Goal: Communication & Community: Answer question/provide support

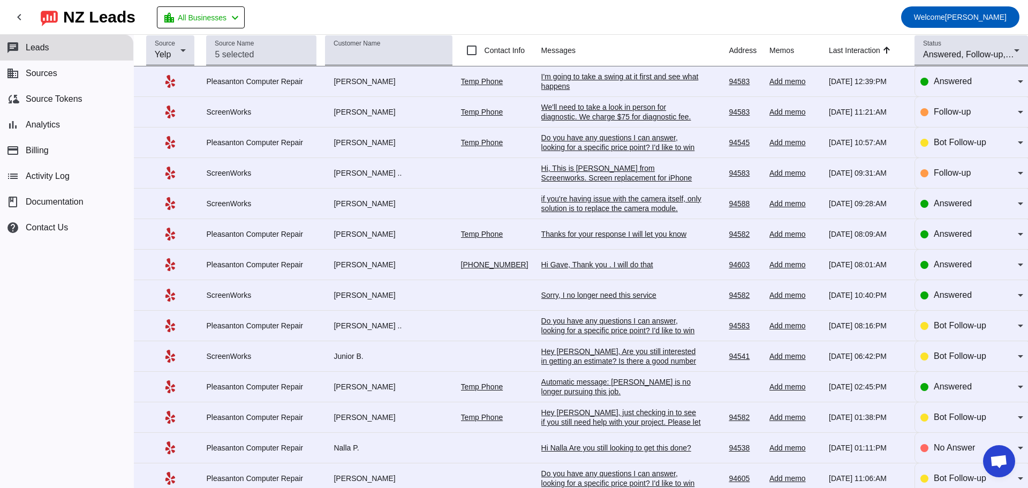
click at [563, 82] on div "I'm going to take a swing at it first and see what happens" at bounding box center [621, 81] width 161 height 19
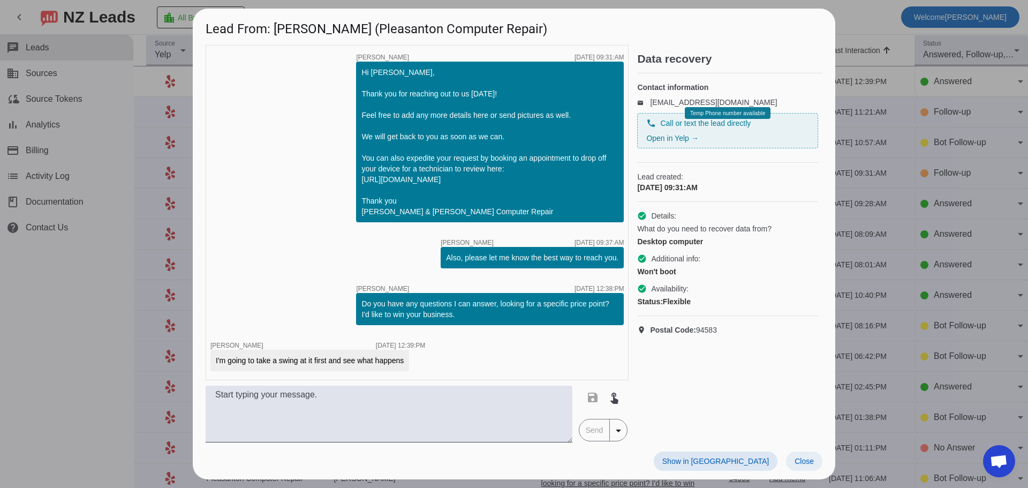
click at [802, 465] on span "Close" at bounding box center [803, 461] width 19 height 9
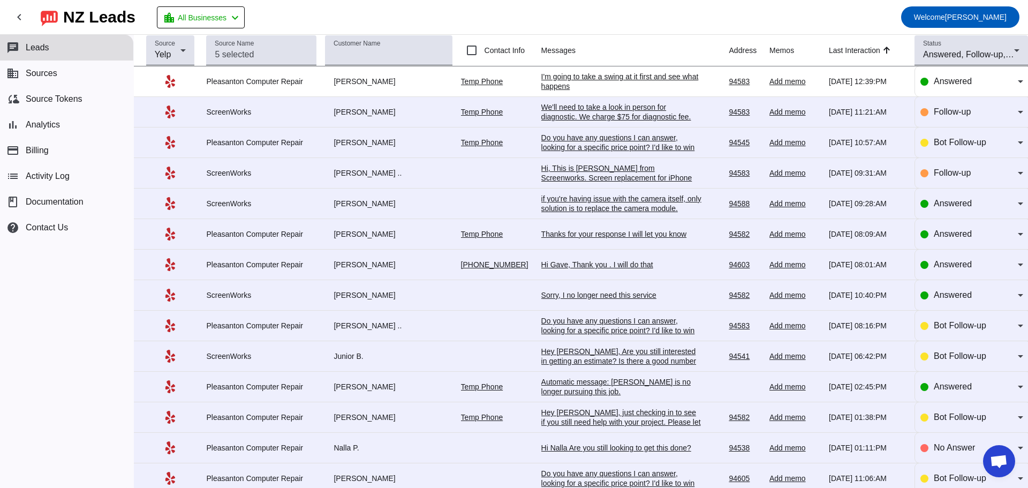
click at [583, 211] on div "if you're having issue with the camera itself, only solution is to replace the …" at bounding box center [621, 218] width 161 height 48
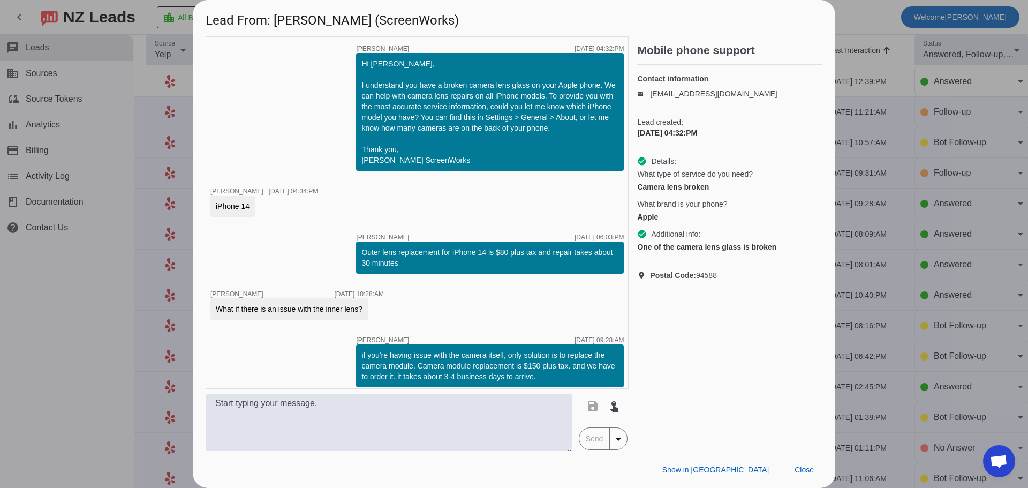
scroll to position [7, 0]
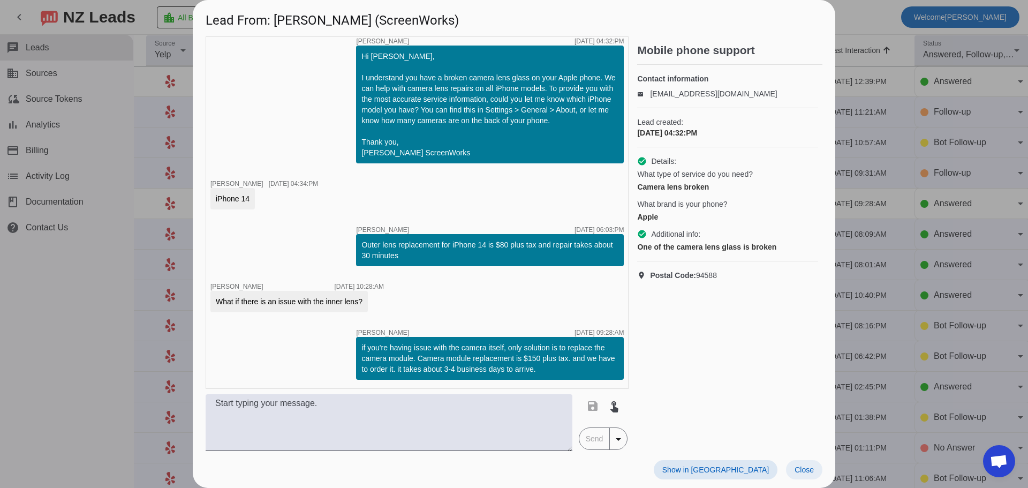
click at [812, 473] on span "Close" at bounding box center [803, 469] width 19 height 9
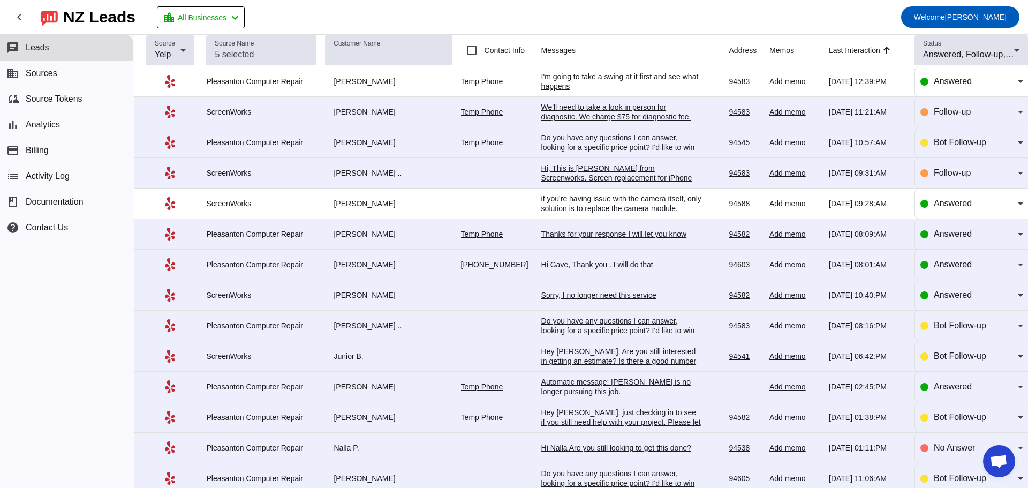
click at [643, 239] on div "Thanks for your response I will let you know" at bounding box center [621, 234] width 161 height 10
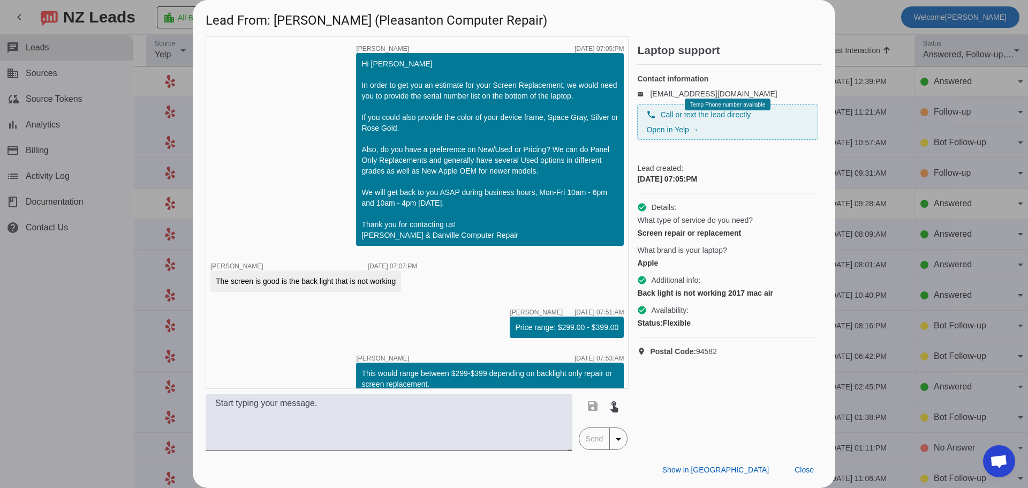
scroll to position [72, 0]
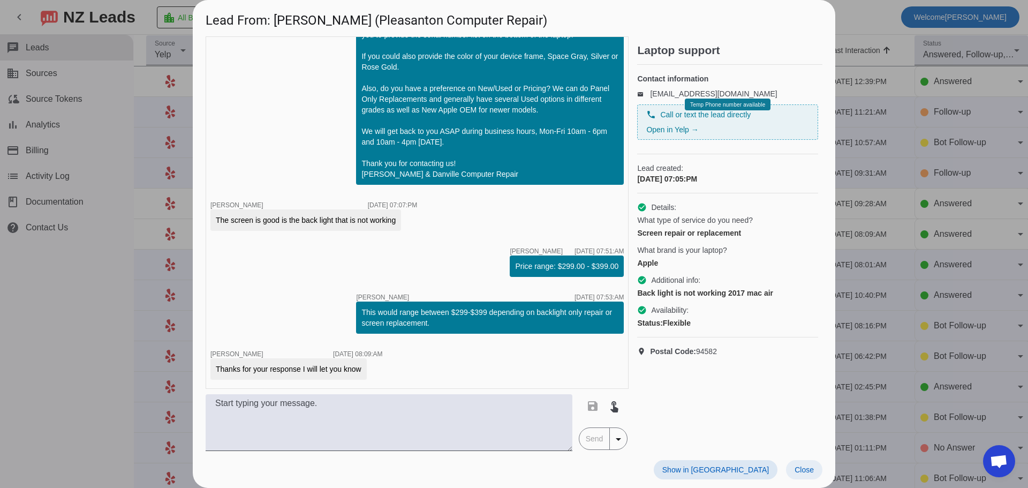
click at [800, 462] on span at bounding box center [804, 469] width 36 height 19
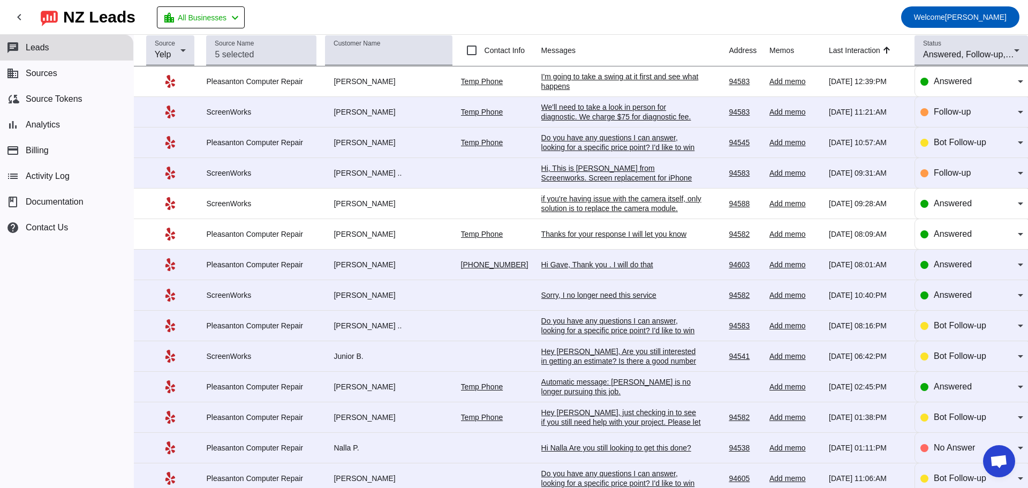
click at [769, 266] on div "Add memo" at bounding box center [794, 265] width 51 height 10
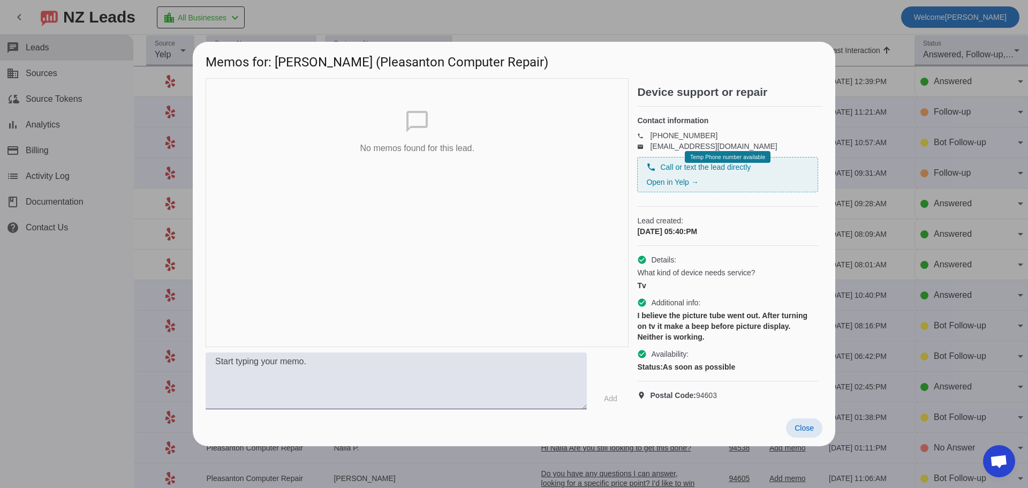
click at [810, 432] on span "Close" at bounding box center [803, 427] width 19 height 9
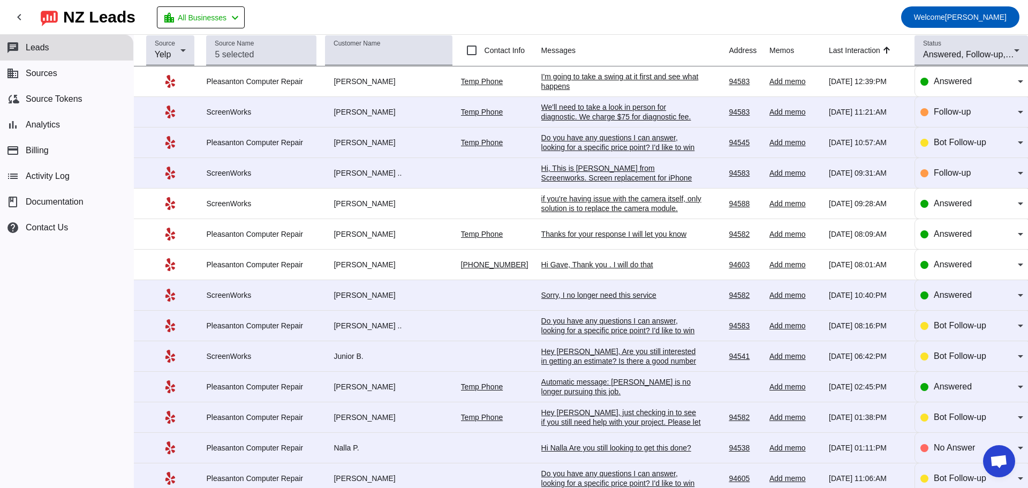
click at [643, 299] on div "Sorry, I no longer need this service" at bounding box center [621, 295] width 161 height 10
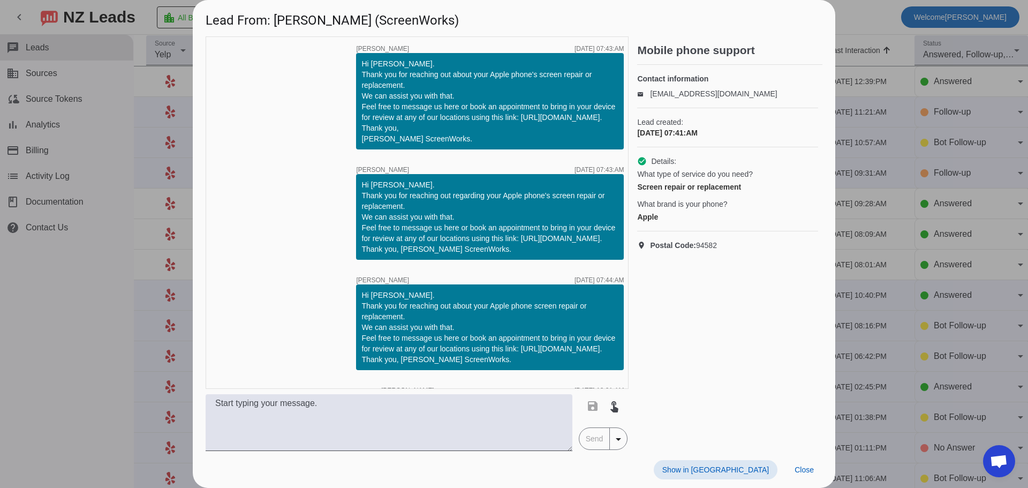
scroll to position [214, 0]
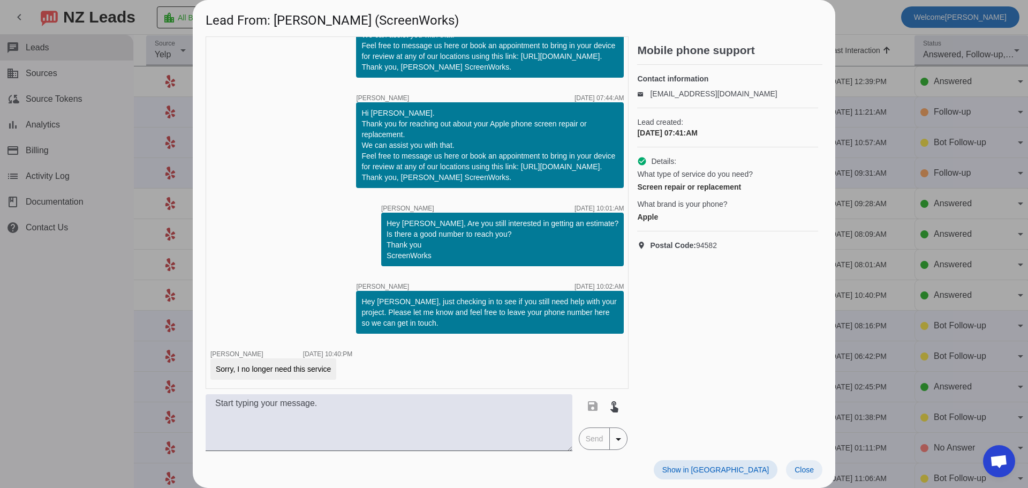
click at [800, 475] on span at bounding box center [804, 469] width 36 height 19
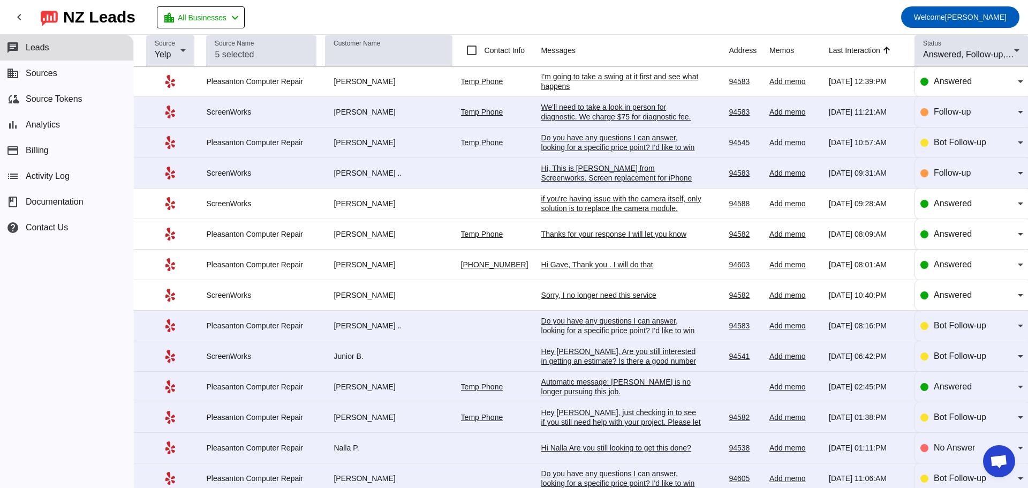
click at [621, 185] on div "Hi, This is [PERSON_NAME] from Screenworks. Screen replacement for iPhone 12 Pr…" at bounding box center [621, 187] width 161 height 48
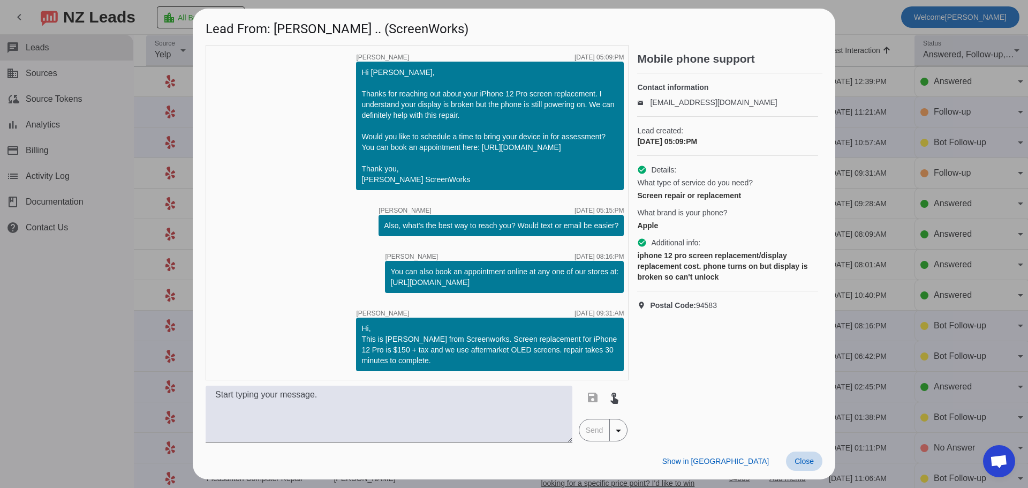
click at [797, 471] on span at bounding box center [804, 460] width 36 height 19
